Goal: Task Accomplishment & Management: Manage account settings

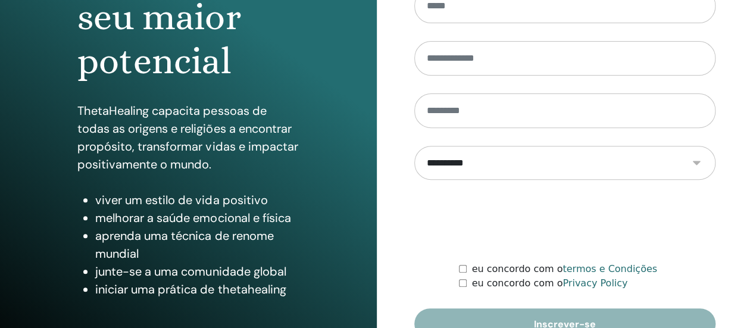
scroll to position [243, 0]
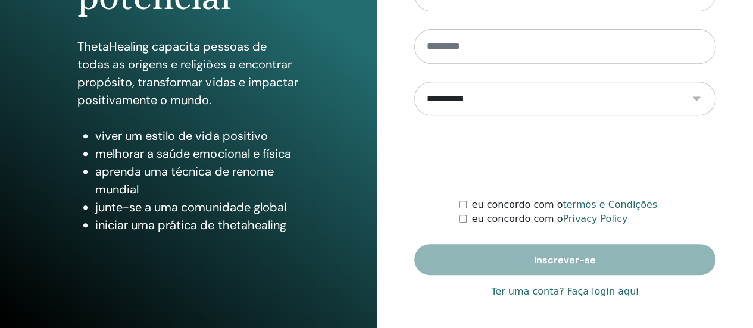
type input "**********"
click at [585, 293] on link "Ter uma conta? Faça login aqui" at bounding box center [564, 292] width 147 height 14
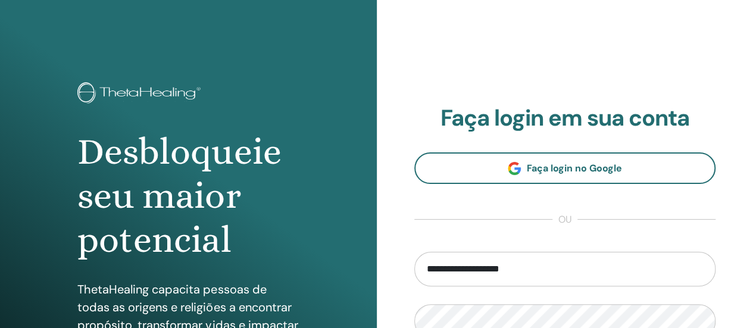
scroll to position [238, 0]
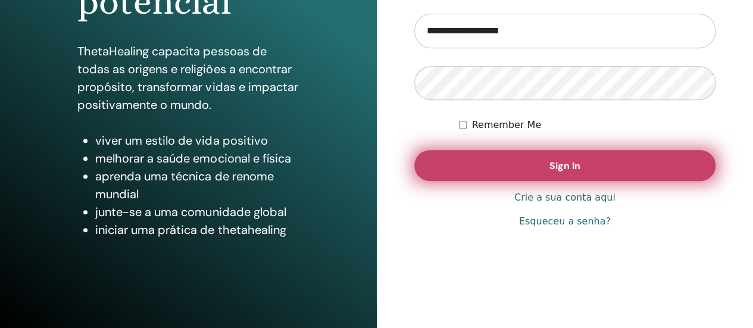
click at [596, 170] on button "Sign In" at bounding box center [565, 165] width 302 height 31
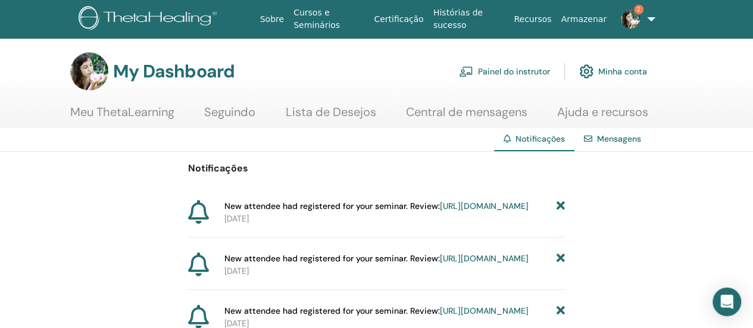
click at [507, 65] on link "Painel do instrutor" at bounding box center [504, 71] width 91 height 26
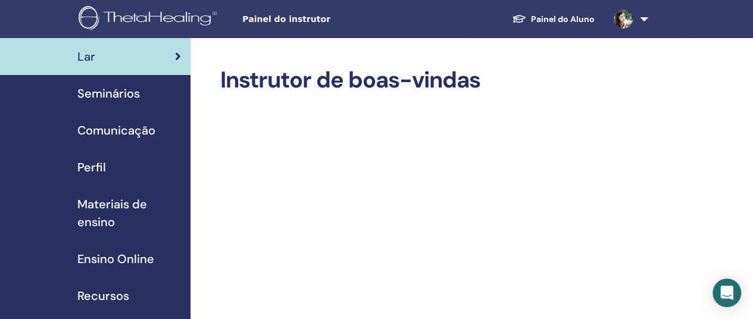
click at [143, 93] on div "Seminários" at bounding box center [95, 94] width 171 height 18
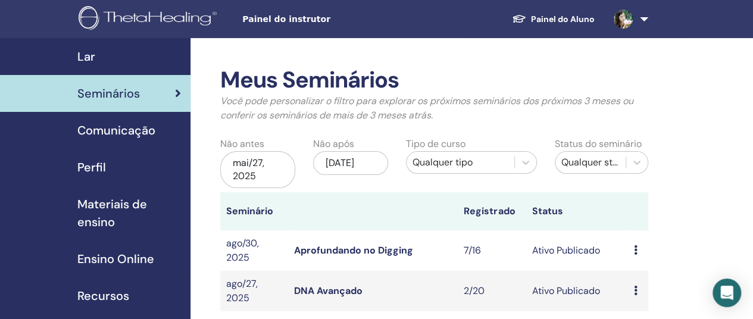
scroll to position [60, 0]
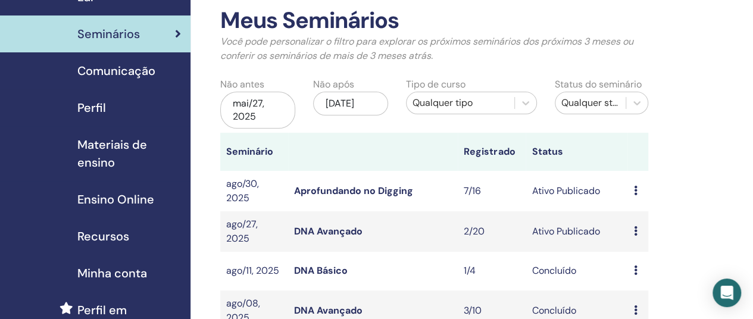
click at [635, 235] on div "Visualizar Editar Participantes Cancelar" at bounding box center [637, 231] width 8 height 14
click at [638, 280] on link "Participantes" at bounding box center [649, 280] width 58 height 13
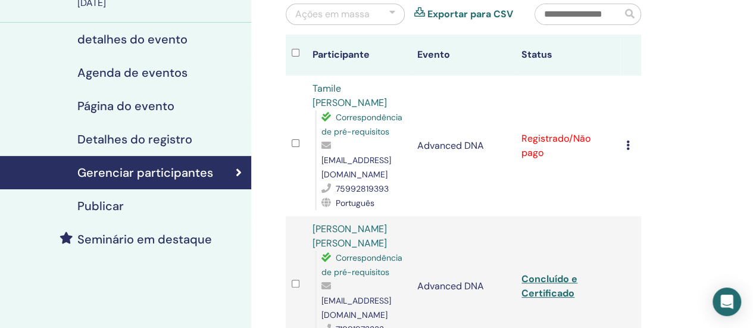
scroll to position [179, 0]
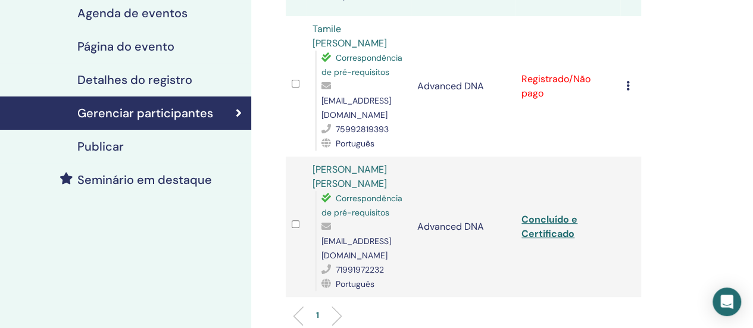
click at [626, 81] on icon at bounding box center [628, 86] width 4 height 10
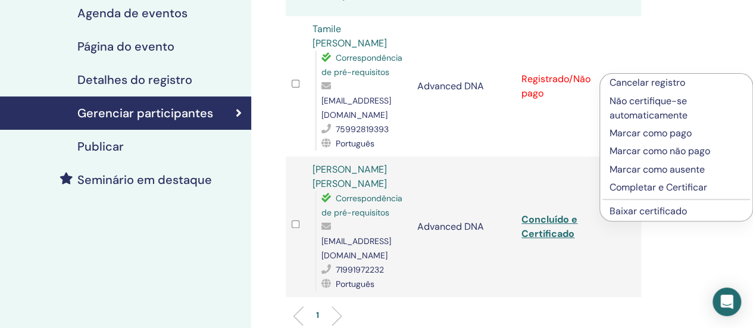
click at [642, 182] on p "Completar e Certificar" at bounding box center [676, 187] width 133 height 14
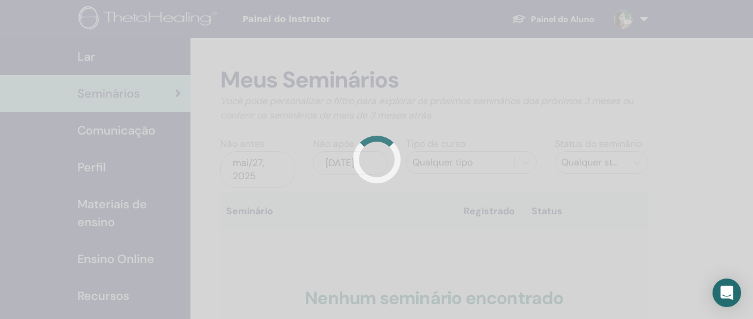
scroll to position [60, 0]
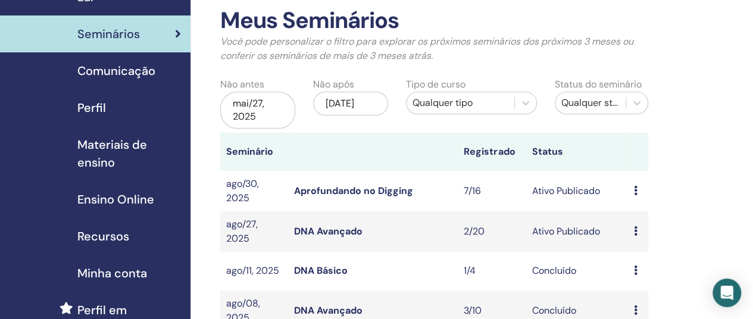
click at [633, 192] on icon at bounding box center [635, 191] width 4 height 10
click at [647, 239] on link "Participantes" at bounding box center [648, 237] width 58 height 13
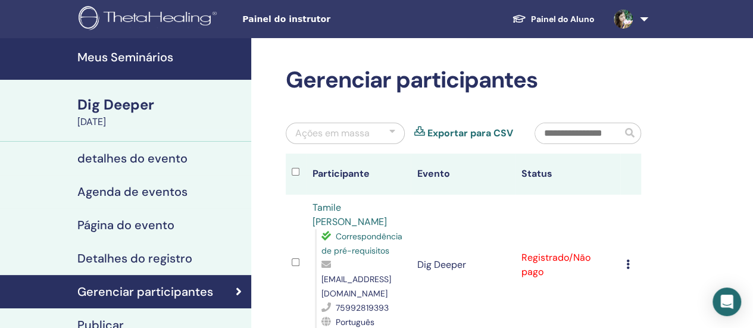
scroll to position [119, 0]
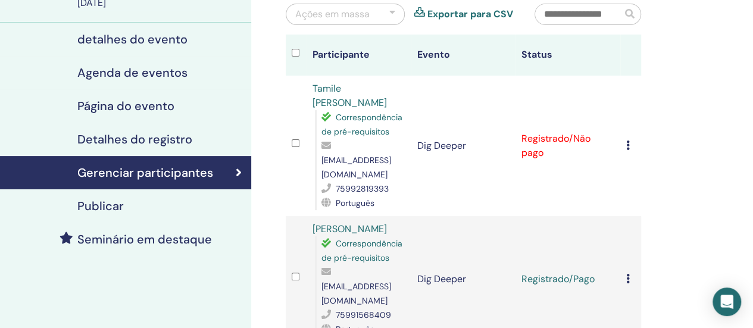
click at [629, 140] on icon at bounding box center [628, 145] width 4 height 10
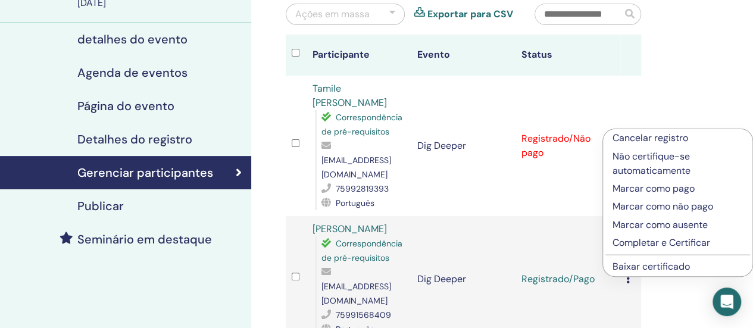
click at [643, 184] on p "Marcar como pago" at bounding box center [678, 189] width 130 height 14
